Goal: Find contact information: Find contact information

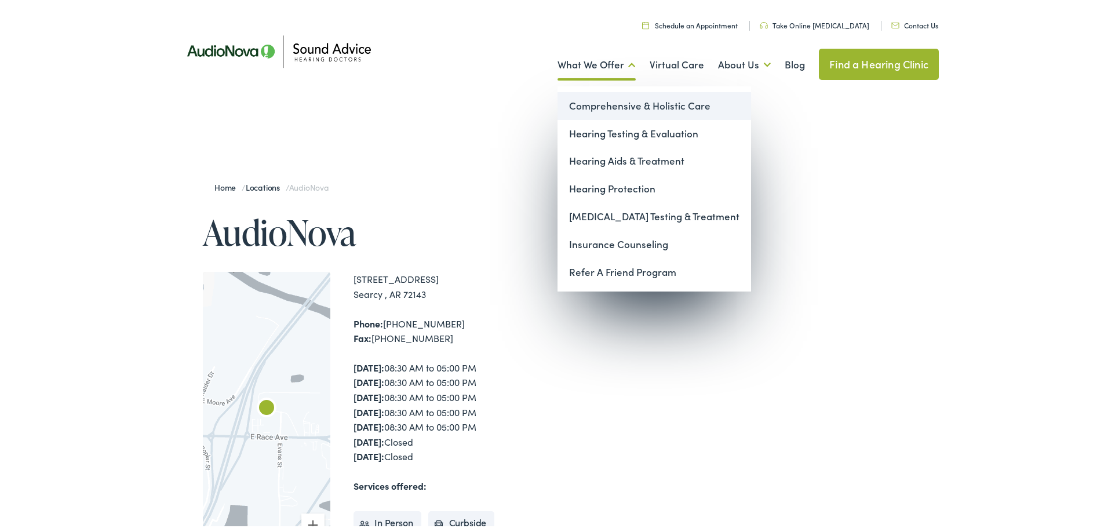
click at [585, 99] on link "Comprehensive & Holistic Care" at bounding box center [654, 104] width 194 height 28
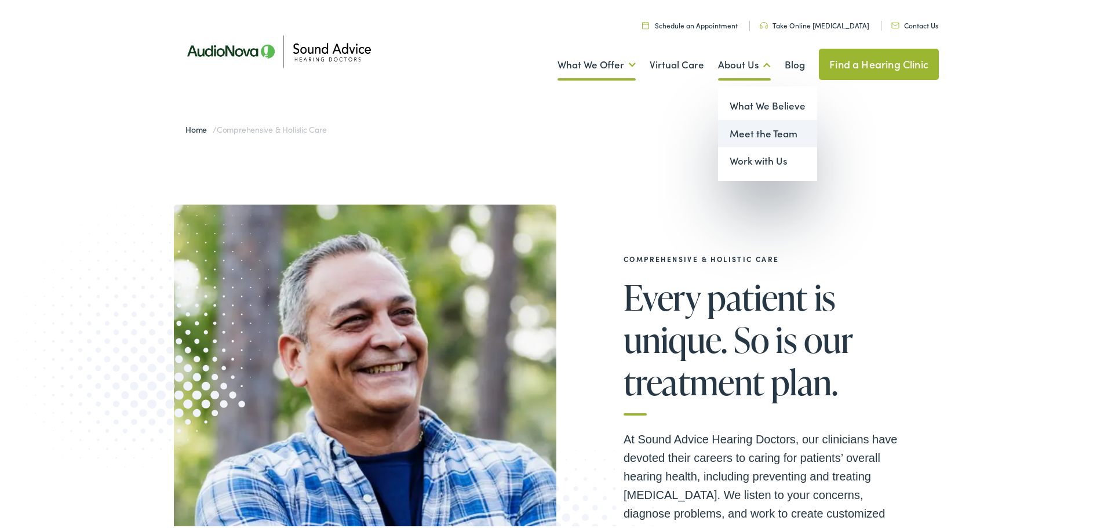
click at [744, 134] on link "Meet the Team" at bounding box center [767, 132] width 99 height 28
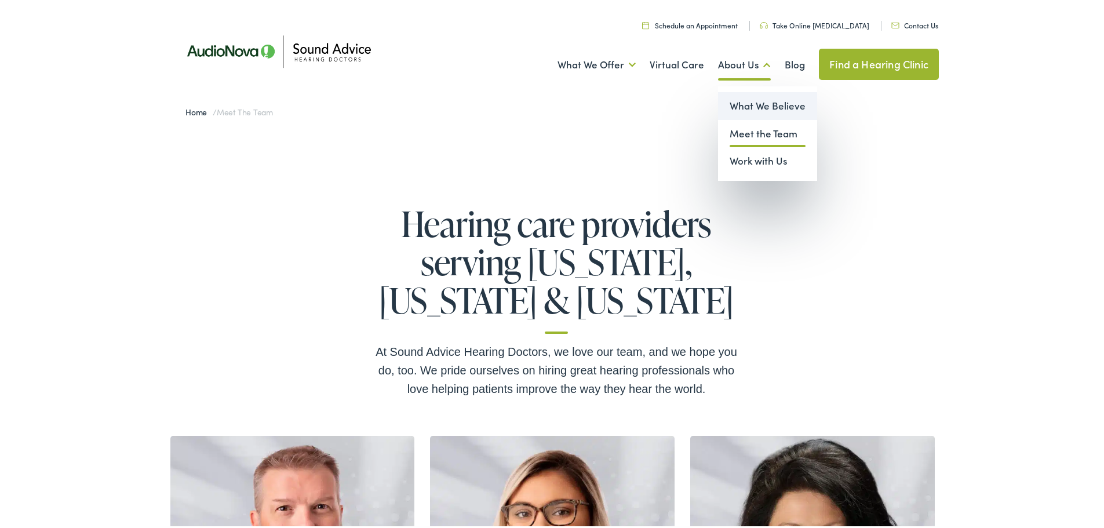
click at [754, 105] on link "What We Believe" at bounding box center [767, 104] width 99 height 28
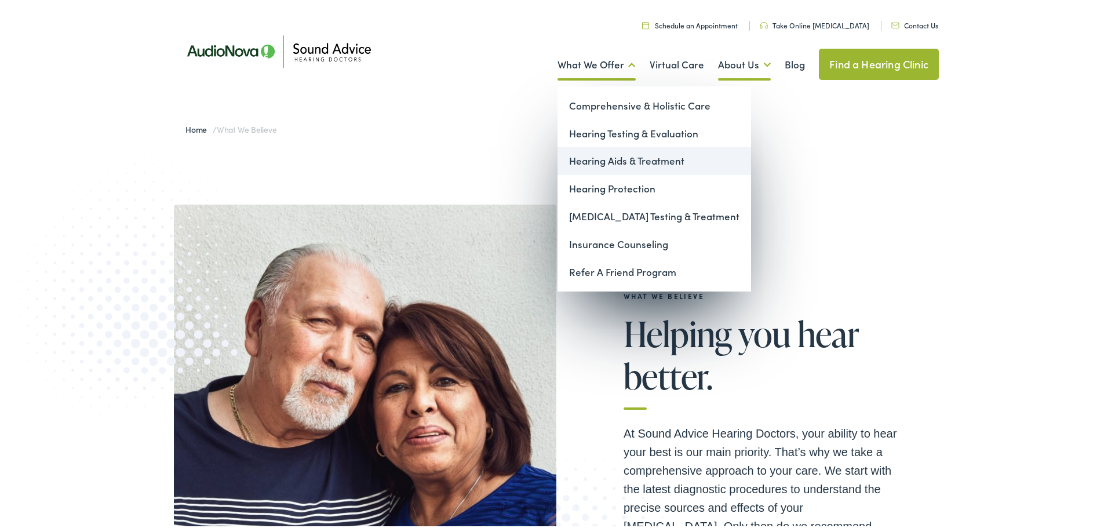
click at [638, 163] on link "Hearing Aids & Treatment" at bounding box center [654, 159] width 194 height 28
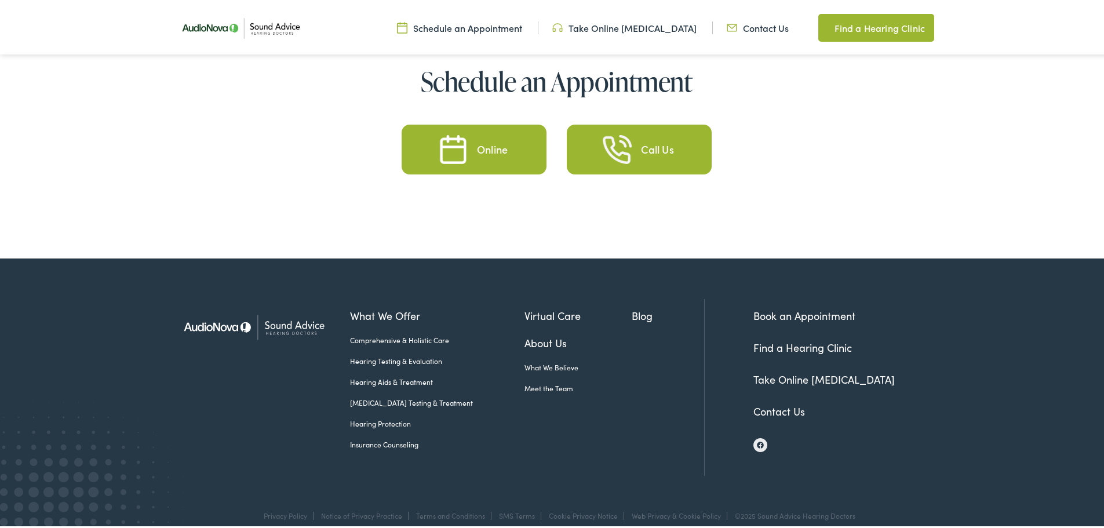
scroll to position [5545, 0]
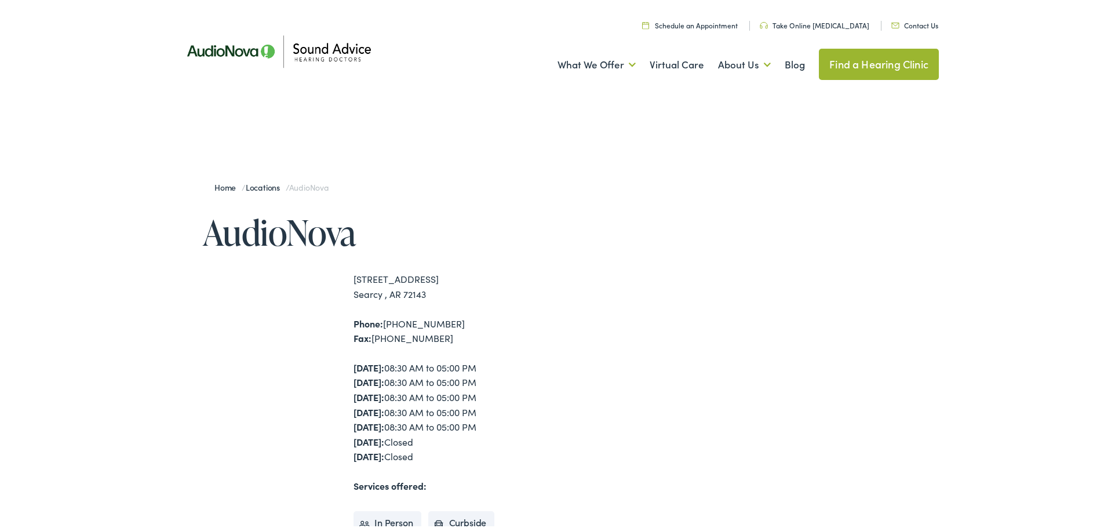
click at [392, 284] on div "[STREET_ADDRESS] [GEOGRAPHIC_DATA] , AR 72143" at bounding box center [454, 284] width 203 height 30
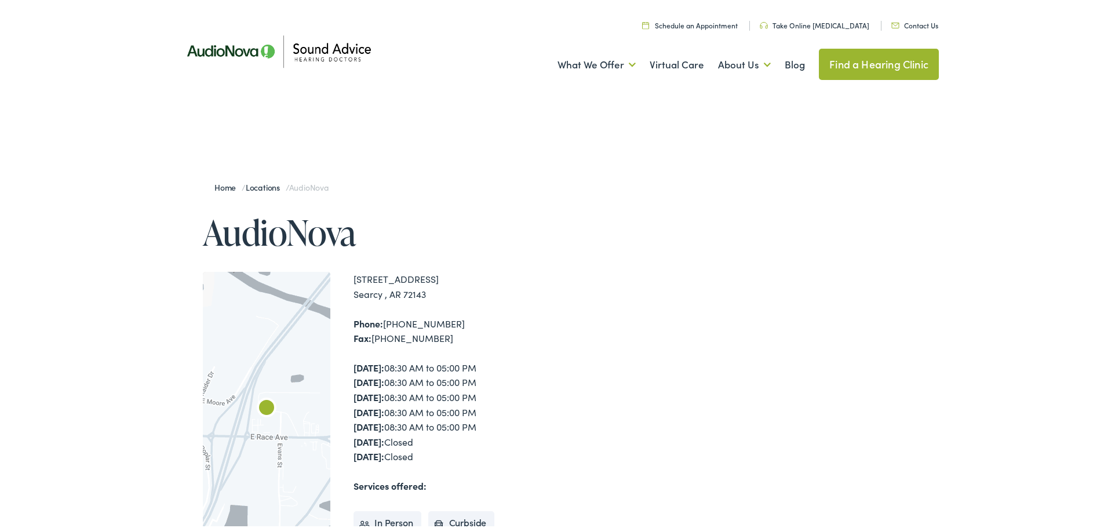
drag, startPoint x: 424, startPoint y: 291, endPoint x: 353, endPoint y: 279, distance: 72.3
click at [353, 279] on div "[STREET_ADDRESS] [GEOGRAPHIC_DATA] , AR 72143" at bounding box center [454, 284] width 203 height 30
click at [295, 303] on div at bounding box center [266, 420] width 127 height 302
click at [442, 299] on div "[STREET_ADDRESS] [GEOGRAPHIC_DATA] , AR 72143" at bounding box center [454, 284] width 203 height 30
drag, startPoint x: 435, startPoint y: 293, endPoint x: 338, endPoint y: 279, distance: 97.2
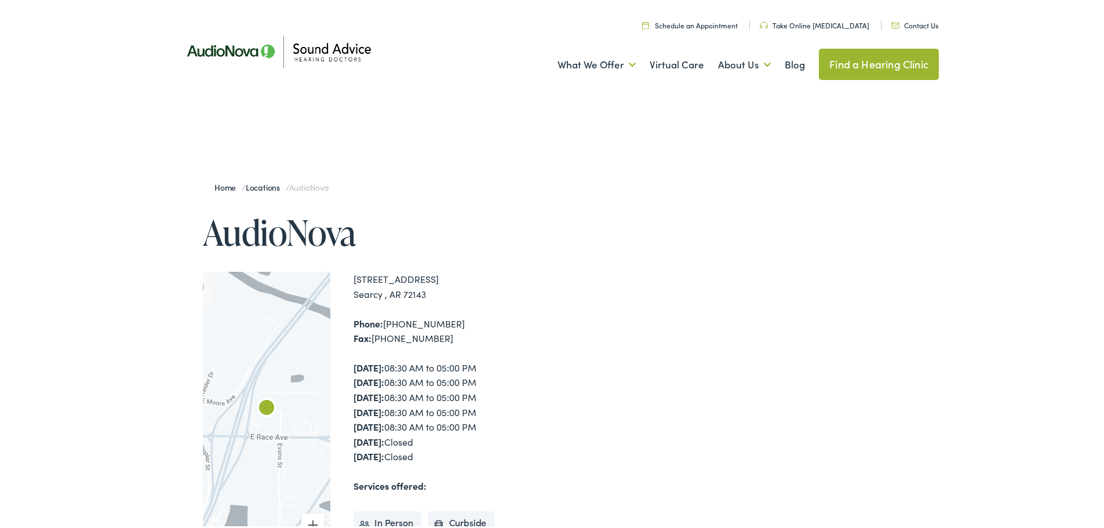
click at [338, 279] on div "← Move left → Move right ↑ Move up ↓ Move down + Zoom in - Zoom out Home Jump l…" at bounding box center [379, 420] width 353 height 302
copy div "[STREET_ADDRESS] [GEOGRAPHIC_DATA] , AR 72143"
